Goal: Find specific page/section: Find specific page/section

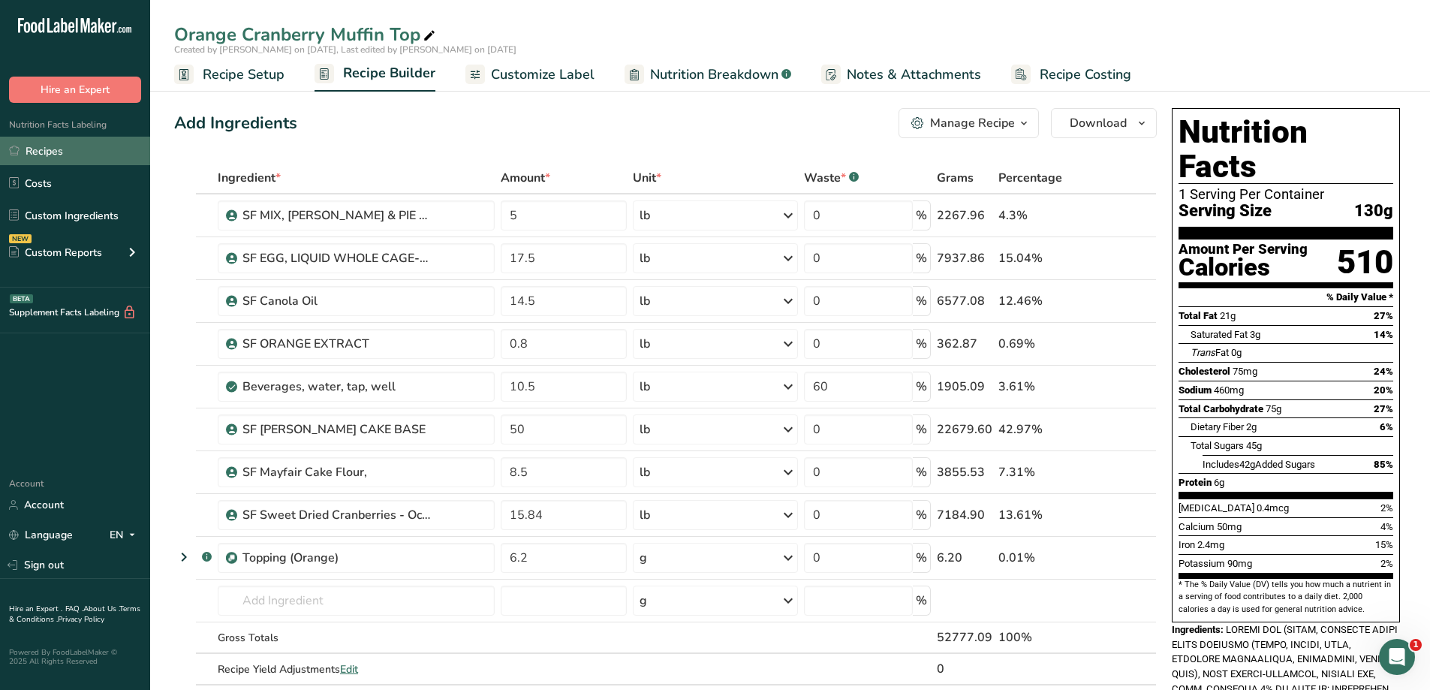
click at [95, 156] on link "Recipes" at bounding box center [75, 151] width 150 height 29
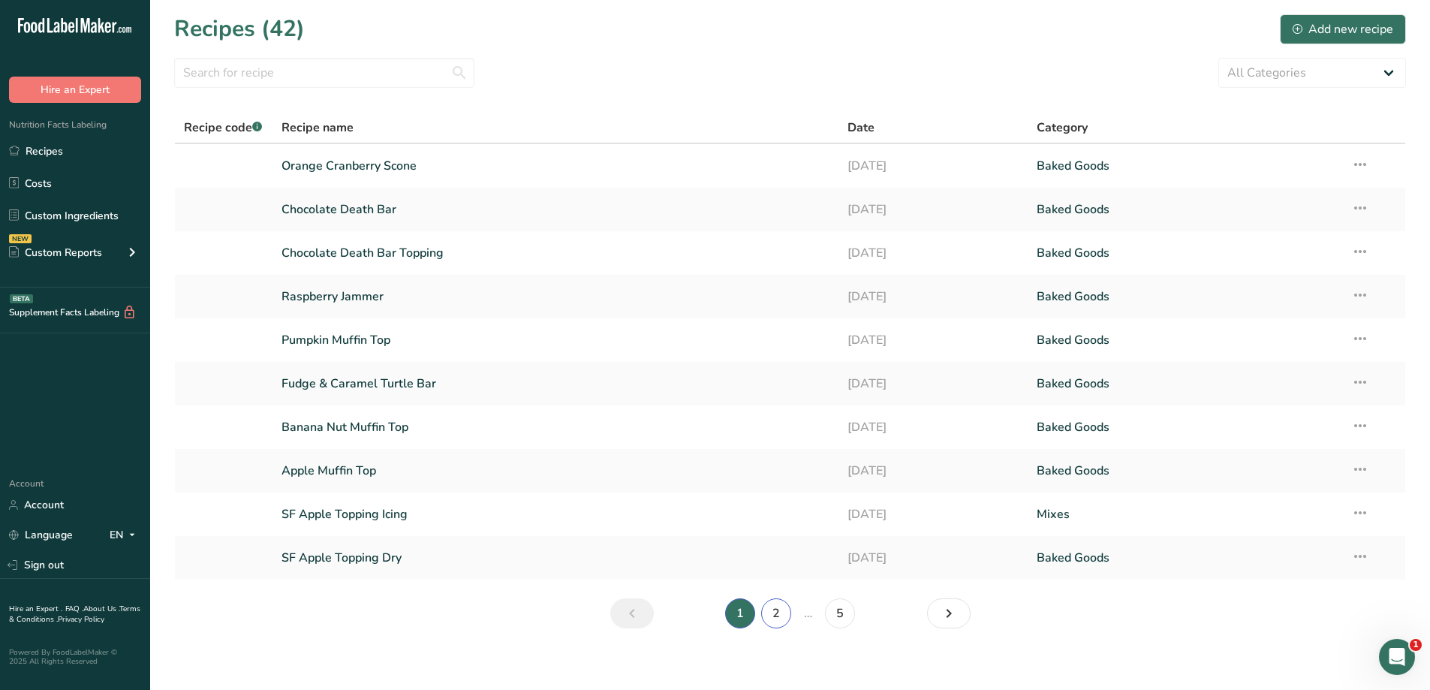
click at [773, 611] on link "2" at bounding box center [776, 613] width 30 height 30
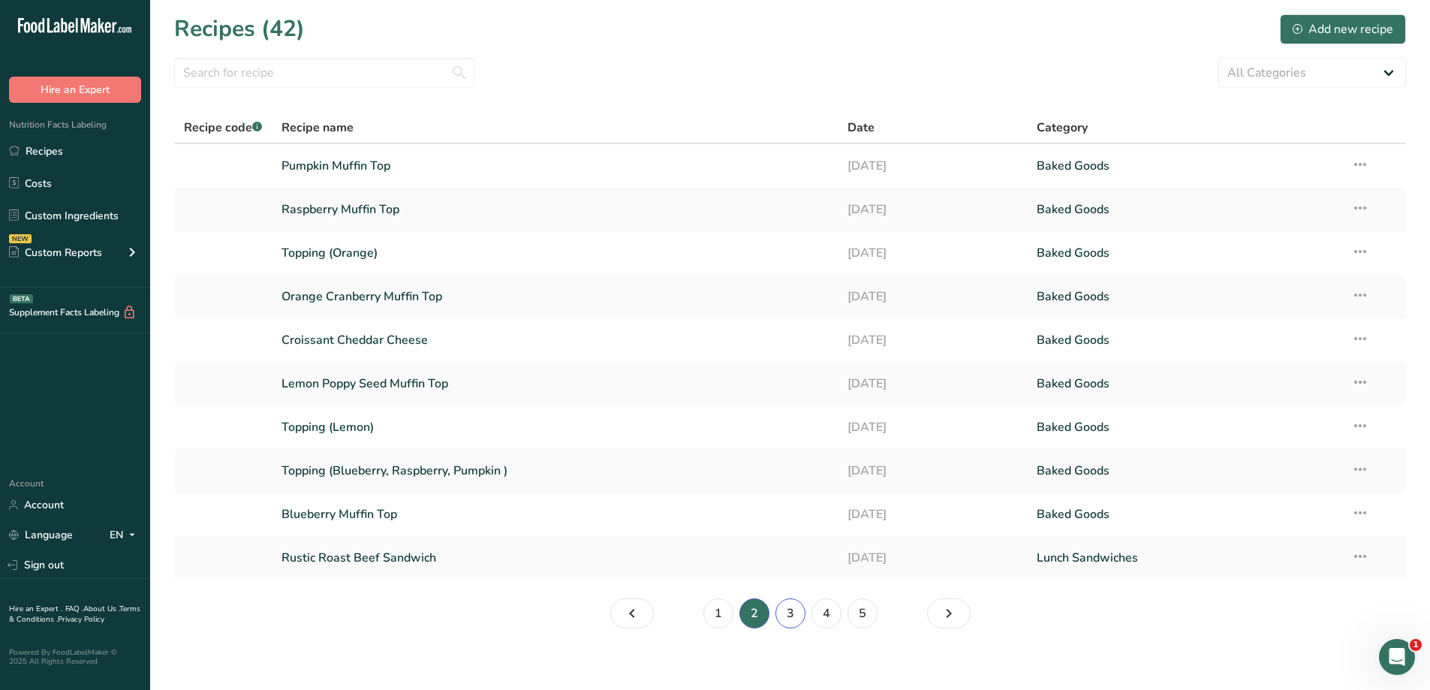
click at [797, 612] on link "3" at bounding box center [790, 613] width 30 height 30
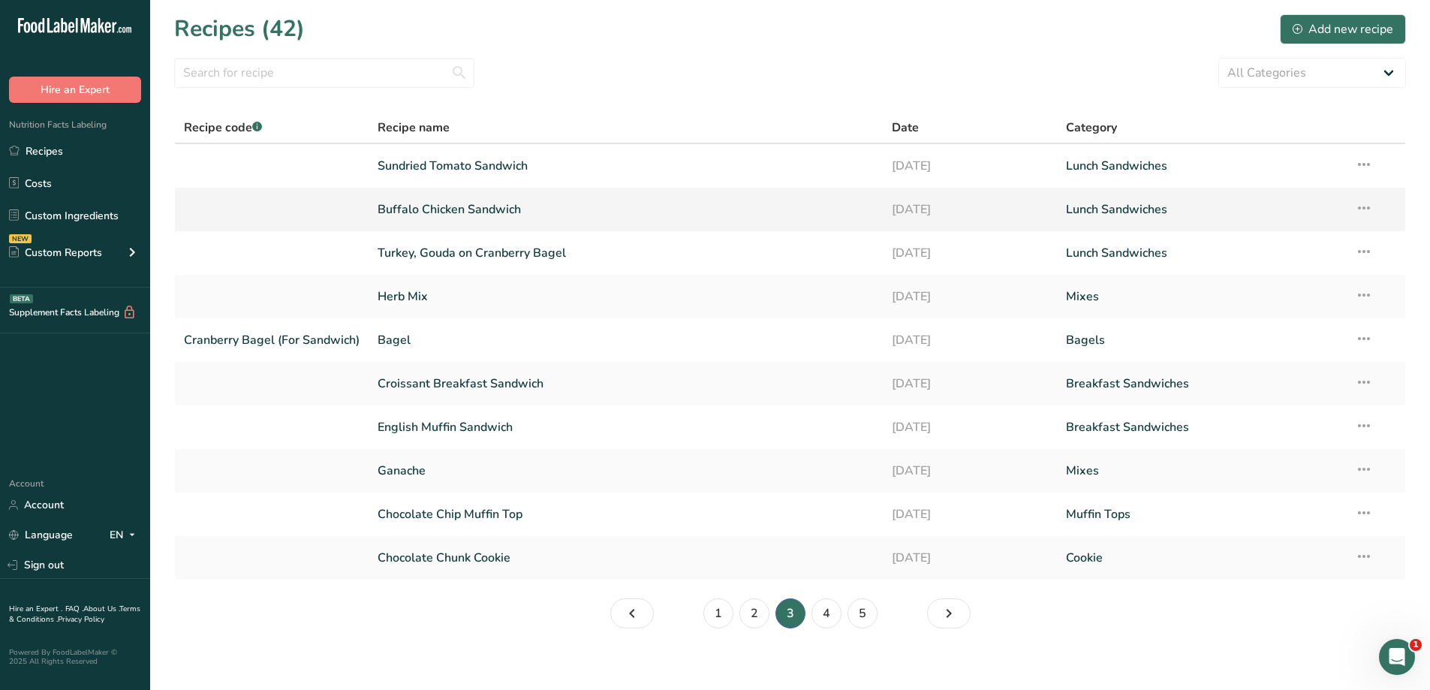
click at [595, 221] on link "Buffalo Chicken Sandwich" at bounding box center [626, 210] width 496 height 32
